Goal: Transaction & Acquisition: Purchase product/service

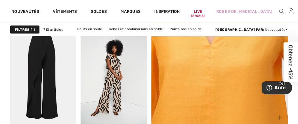
scroll to position [114, 0]
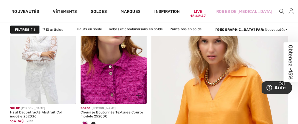
click at [114, 77] on img at bounding box center [113, 54] width 66 height 99
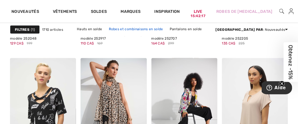
scroll to position [657, 0]
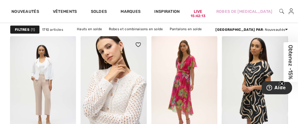
click at [118, 92] on img at bounding box center [113, 85] width 66 height 99
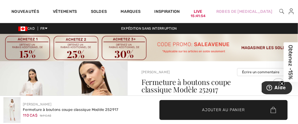
scroll to position [108, 0]
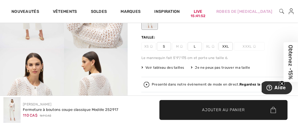
click at [62, 69] on img at bounding box center [32, 96] width 64 height 96
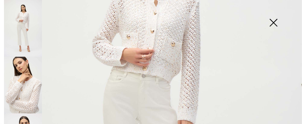
scroll to position [0, 0]
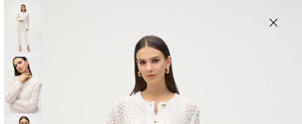
click at [29, 87] on img at bounding box center [23, 85] width 38 height 57
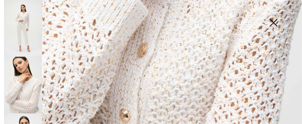
scroll to position [322, 0]
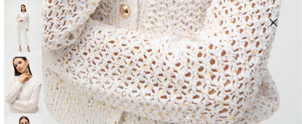
click at [275, 22] on img at bounding box center [273, 23] width 29 height 29
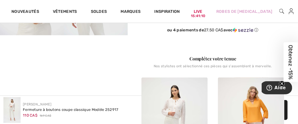
scroll to position [326, 0]
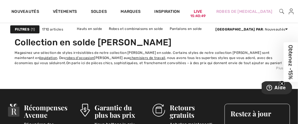
scroll to position [2118, 0]
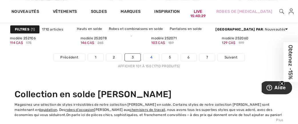
click at [152, 55] on link "4" at bounding box center [151, 57] width 16 height 7
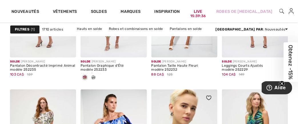
scroll to position [2064, 0]
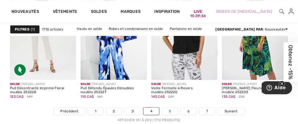
click at [169, 109] on link "5" at bounding box center [170, 111] width 16 height 7
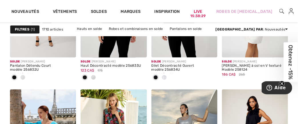
scroll to position [2064, 0]
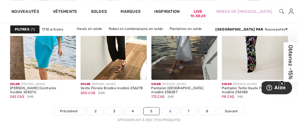
click at [170, 110] on link "6" at bounding box center [170, 111] width 16 height 7
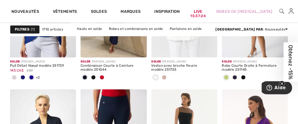
scroll to position [2064, 0]
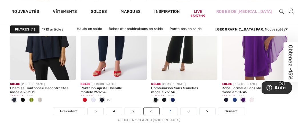
click at [167, 110] on link "7" at bounding box center [169, 111] width 15 height 7
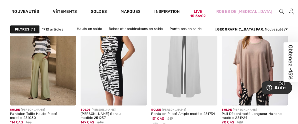
scroll to position [2119, 0]
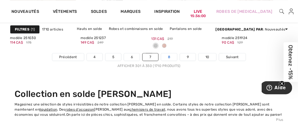
click at [169, 55] on link "8" at bounding box center [169, 56] width 16 height 7
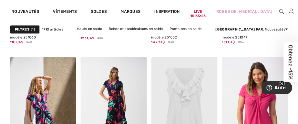
scroll to position [2054, 0]
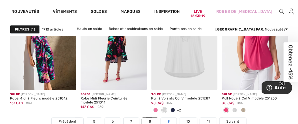
click at [168, 119] on link "9" at bounding box center [169, 121] width 16 height 7
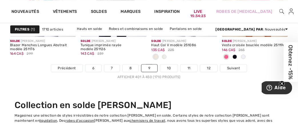
scroll to position [2115, 0]
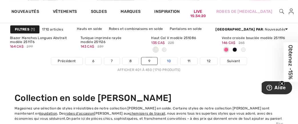
click at [167, 60] on link "10" at bounding box center [169, 60] width 18 height 7
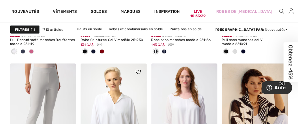
scroll to position [869, 0]
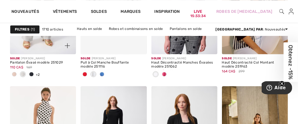
click at [13, 73] on span at bounding box center [14, 74] width 5 height 5
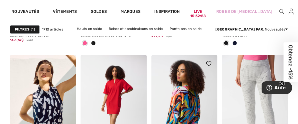
scroll to position [2099, 0]
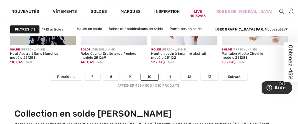
click at [170, 76] on link "11" at bounding box center [169, 76] width 17 height 7
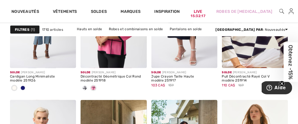
scroll to position [615, 0]
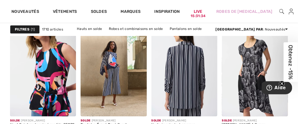
scroll to position [2137, 0]
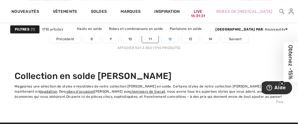
click at [169, 36] on link "12" at bounding box center [169, 38] width 17 height 7
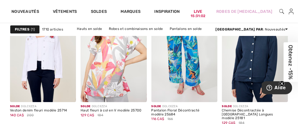
scroll to position [2064, 0]
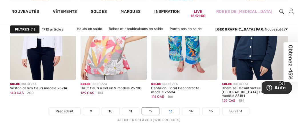
click at [168, 110] on link "13" at bounding box center [170, 111] width 17 height 7
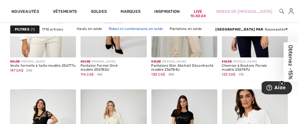
scroll to position [1847, 0]
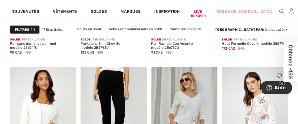
click at [250, 116] on img at bounding box center [255, 116] width 66 height 99
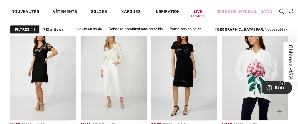
scroll to position [2133, 0]
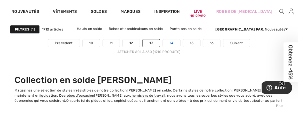
click at [171, 41] on link "14" at bounding box center [171, 42] width 17 height 7
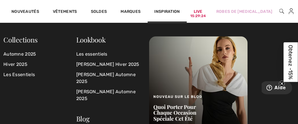
scroll to position [2064, 0]
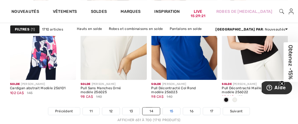
click at [172, 110] on link "15" at bounding box center [171, 111] width 17 height 7
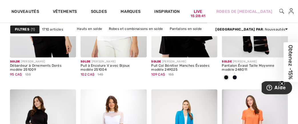
scroll to position [2064, 0]
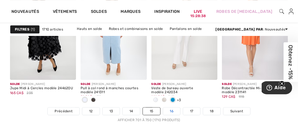
click at [171, 111] on link "16" at bounding box center [171, 111] width 17 height 7
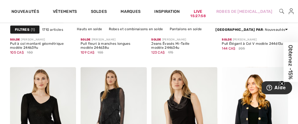
scroll to position [2064, 0]
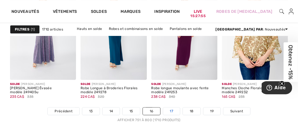
click at [170, 111] on link "17" at bounding box center [171, 111] width 17 height 7
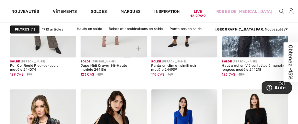
scroll to position [2064, 0]
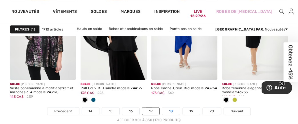
click at [171, 110] on link "18" at bounding box center [171, 111] width 18 height 7
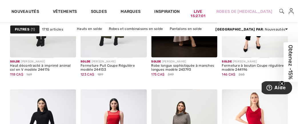
scroll to position [2064, 0]
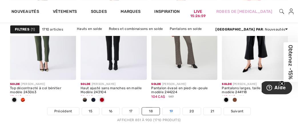
click at [171, 111] on link "19" at bounding box center [170, 111] width 17 height 7
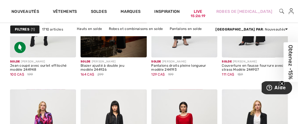
scroll to position [2064, 0]
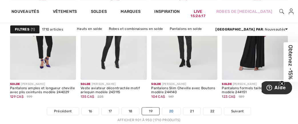
click at [172, 111] on link "20" at bounding box center [171, 111] width 18 height 7
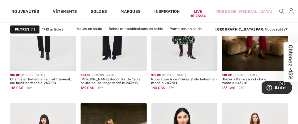
scroll to position [2064, 0]
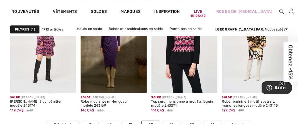
click at [172, 121] on link "21" at bounding box center [171, 124] width 17 height 7
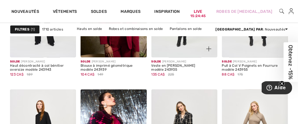
scroll to position [2064, 0]
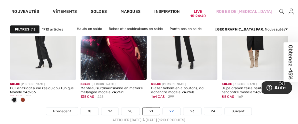
click at [173, 112] on link "22" at bounding box center [172, 111] width 18 height 7
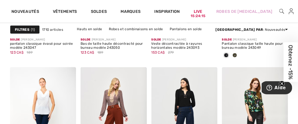
scroll to position [2064, 0]
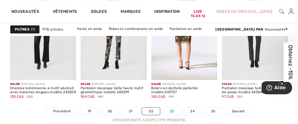
click at [172, 110] on link "23" at bounding box center [172, 111] width 18 height 7
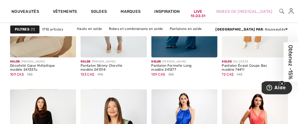
scroll to position [2064, 0]
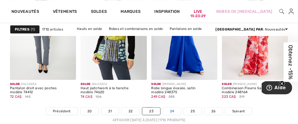
click at [171, 109] on link "24" at bounding box center [172, 111] width 18 height 7
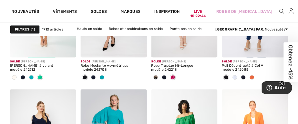
scroll to position [2064, 0]
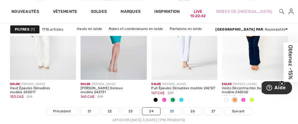
click at [171, 110] on link "25" at bounding box center [172, 111] width 18 height 7
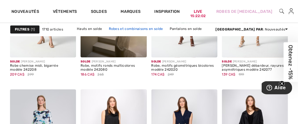
scroll to position [2064, 0]
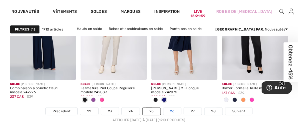
click at [171, 108] on link "26" at bounding box center [172, 111] width 18 height 7
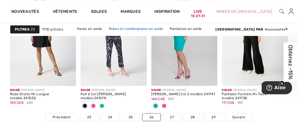
scroll to position [2064, 0]
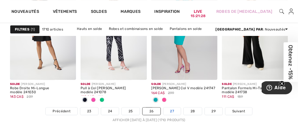
click at [169, 110] on link "27" at bounding box center [172, 111] width 18 height 7
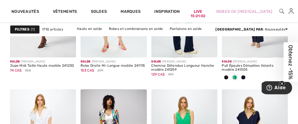
scroll to position [2064, 0]
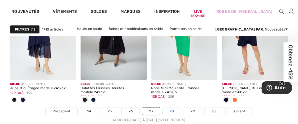
click at [170, 111] on link "28" at bounding box center [172, 111] width 18 height 7
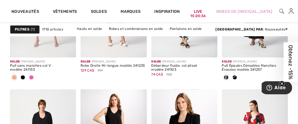
scroll to position [2064, 0]
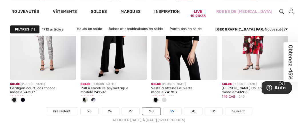
click at [168, 108] on link "29" at bounding box center [172, 111] width 18 height 7
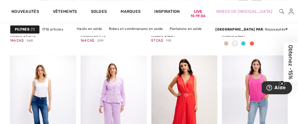
scroll to position [2098, 0]
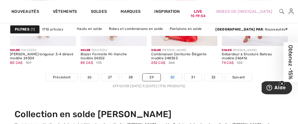
click at [169, 75] on link "30" at bounding box center [172, 77] width 18 height 7
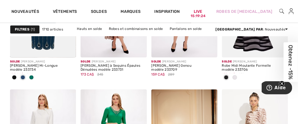
scroll to position [2064, 0]
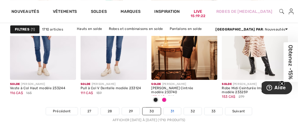
click at [172, 109] on link "31" at bounding box center [171, 111] width 17 height 7
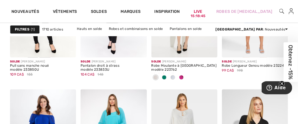
scroll to position [2064, 0]
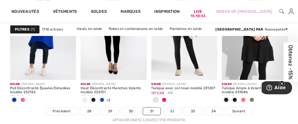
click at [169, 109] on link "32" at bounding box center [172, 111] width 18 height 7
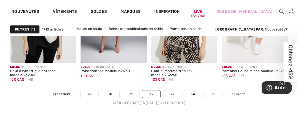
scroll to position [2137, 0]
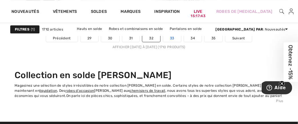
click at [171, 37] on link "33" at bounding box center [172, 38] width 18 height 7
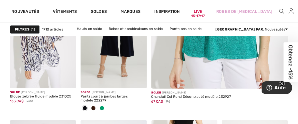
scroll to position [264, 0]
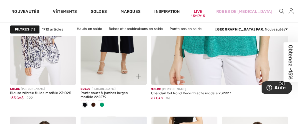
click at [102, 103] on span at bounding box center [102, 105] width 5 height 5
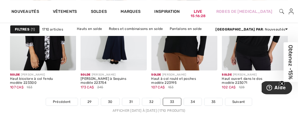
scroll to position [2098, 0]
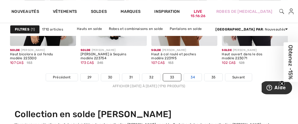
click at [191, 77] on link "34" at bounding box center [193, 77] width 18 height 7
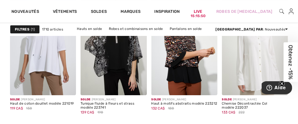
scroll to position [471, 0]
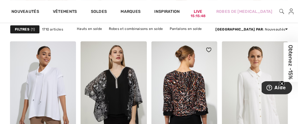
click at [172, 91] on img at bounding box center [184, 90] width 66 height 99
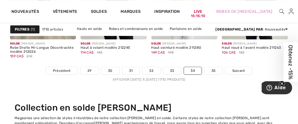
scroll to position [2136, 0]
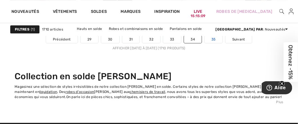
click at [215, 37] on link "35" at bounding box center [213, 39] width 18 height 7
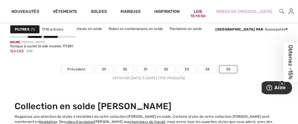
scroll to position [576, 0]
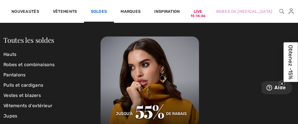
click at [101, 11] on link "Soldes" at bounding box center [99, 12] width 16 height 6
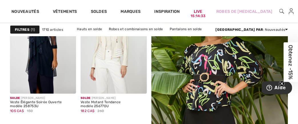
scroll to position [142, 0]
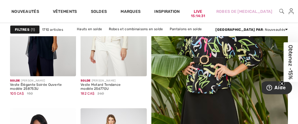
click at [201, 100] on img at bounding box center [220, 101] width 164 height 246
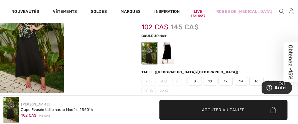
scroll to position [68, 0]
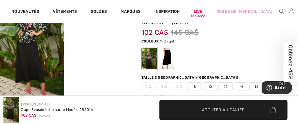
click at [167, 57] on div at bounding box center [166, 58] width 15 height 21
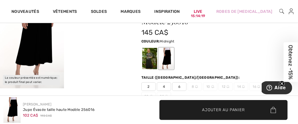
click at [31, 46] on img at bounding box center [32, 41] width 64 height 96
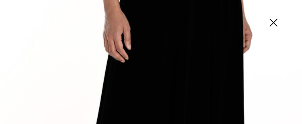
scroll to position [217, 0]
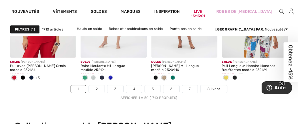
scroll to position [2132, 0]
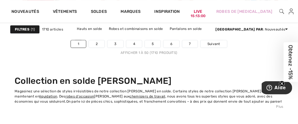
drag, startPoint x: 300, startPoint y: 69, endPoint x: 24, endPoint y: 7, distance: 283.1
click at [95, 43] on link "2" at bounding box center [97, 43] width 16 height 7
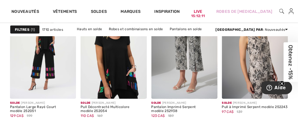
scroll to position [1897, 0]
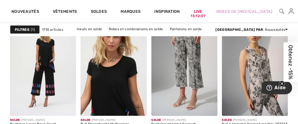
click at [111, 78] on img at bounding box center [113, 66] width 66 height 99
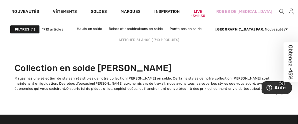
scroll to position [2107, 0]
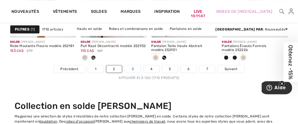
click at [131, 69] on link "3" at bounding box center [133, 68] width 16 height 7
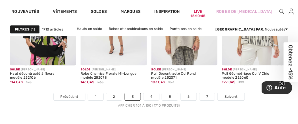
scroll to position [2096, 0]
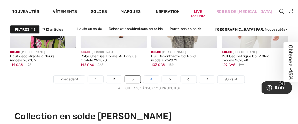
click at [153, 78] on link "4" at bounding box center [151, 79] width 16 height 7
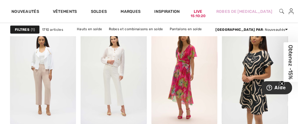
scroll to position [699, 0]
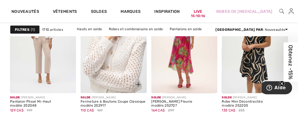
click at [117, 59] on img at bounding box center [113, 44] width 66 height 99
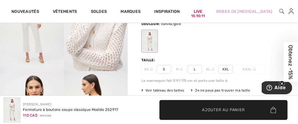
scroll to position [100, 0]
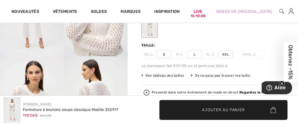
click at [194, 53] on span "L" at bounding box center [194, 54] width 14 height 9
click at [218, 107] on span "Ajouter au panier" at bounding box center [223, 110] width 43 height 6
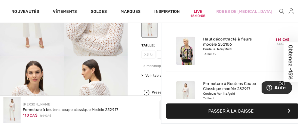
scroll to position [17, 0]
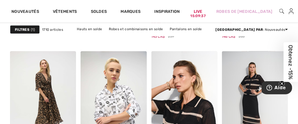
scroll to position [1383, 0]
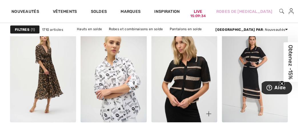
click at [181, 83] on img at bounding box center [184, 73] width 66 height 99
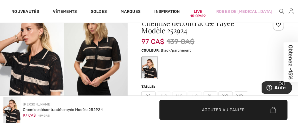
scroll to position [67, 0]
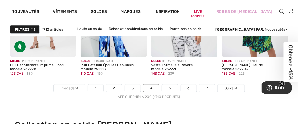
scroll to position [2115, 0]
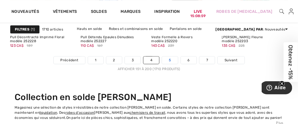
click at [169, 60] on link "5" at bounding box center [170, 59] width 16 height 7
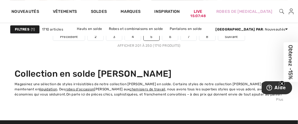
scroll to position [2132, 0]
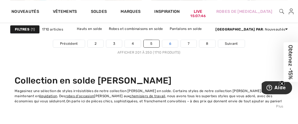
click at [170, 43] on link "6" at bounding box center [170, 43] width 16 height 7
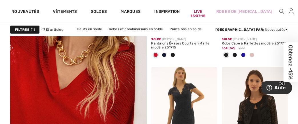
scroll to position [1156, 0]
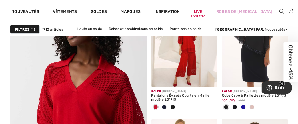
click at [84, 104] on img at bounding box center [78, 111] width 164 height 246
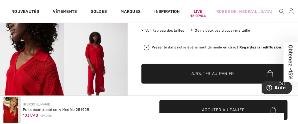
scroll to position [144, 0]
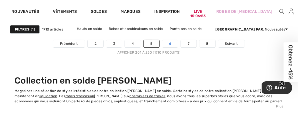
click at [169, 43] on link "6" at bounding box center [170, 43] width 16 height 7
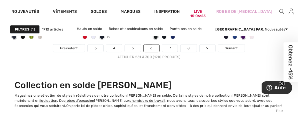
scroll to position [2117, 0]
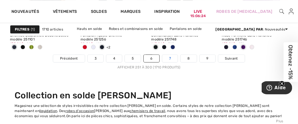
click at [171, 57] on link "7" at bounding box center [169, 58] width 15 height 7
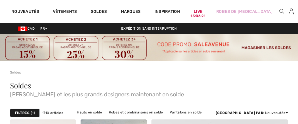
checkbox input "true"
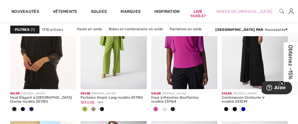
scroll to position [1800, 0]
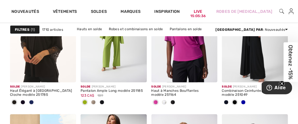
drag, startPoint x: 299, startPoint y: 43, endPoint x: 19, endPoint y: 5, distance: 282.7
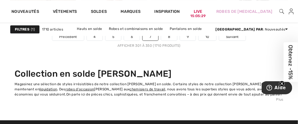
scroll to position [2135, 0]
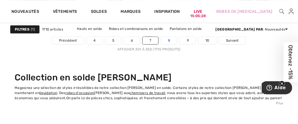
click at [167, 41] on link "8" at bounding box center [169, 40] width 16 height 7
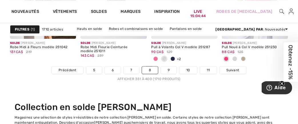
scroll to position [2112, 0]
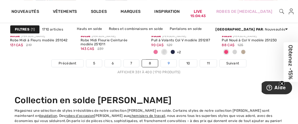
click at [167, 64] on link "9" at bounding box center [169, 63] width 16 height 7
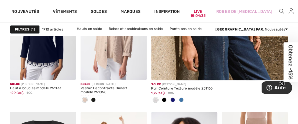
scroll to position [241, 0]
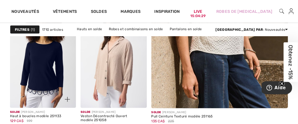
click at [40, 70] on img at bounding box center [43, 58] width 66 height 99
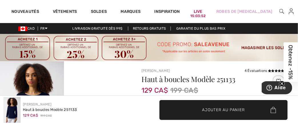
scroll to position [108, 0]
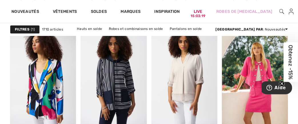
scroll to position [2053, 0]
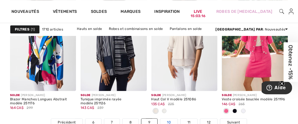
click at [167, 119] on link "10" at bounding box center [169, 122] width 18 height 7
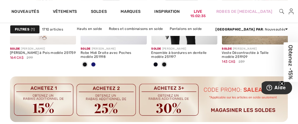
scroll to position [1020, 0]
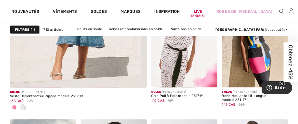
click at [295, 65] on span "Obtenez -15%" at bounding box center [290, 62] width 14 height 40
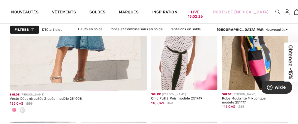
scroll to position [1287, 0]
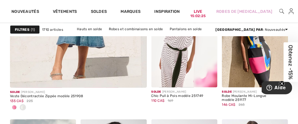
drag, startPoint x: 300, startPoint y: 64, endPoint x: 300, endPoint y: 61, distance: 3.4
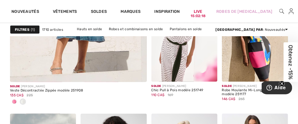
scroll to position [1317, 0]
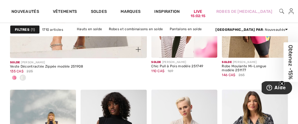
click at [15, 78] on span at bounding box center [14, 78] width 5 height 5
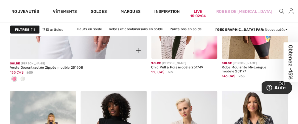
scroll to position [1207, 0]
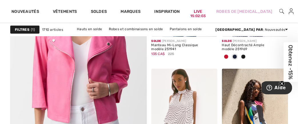
click at [63, 60] on img at bounding box center [78, 61] width 164 height 246
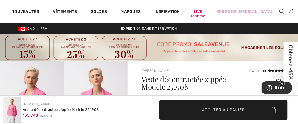
scroll to position [108, 0]
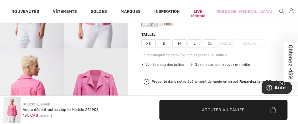
click at [195, 42] on span "L" at bounding box center [194, 43] width 14 height 9
click at [216, 106] on span "✔ Ajouté au panier Ajouter au panier" at bounding box center [223, 110] width 128 height 20
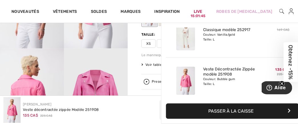
scroll to position [62, 0]
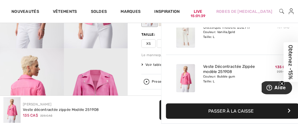
click at [297, 11] on img at bounding box center [300, 11] width 5 height 7
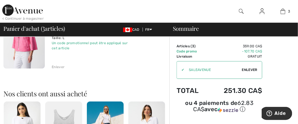
scroll to position [108, 0]
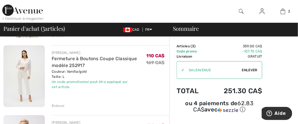
click at [58, 105] on div "Enlever" at bounding box center [58, 105] width 13 height 5
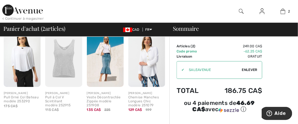
scroll to position [326, 0]
